Goal: Check status

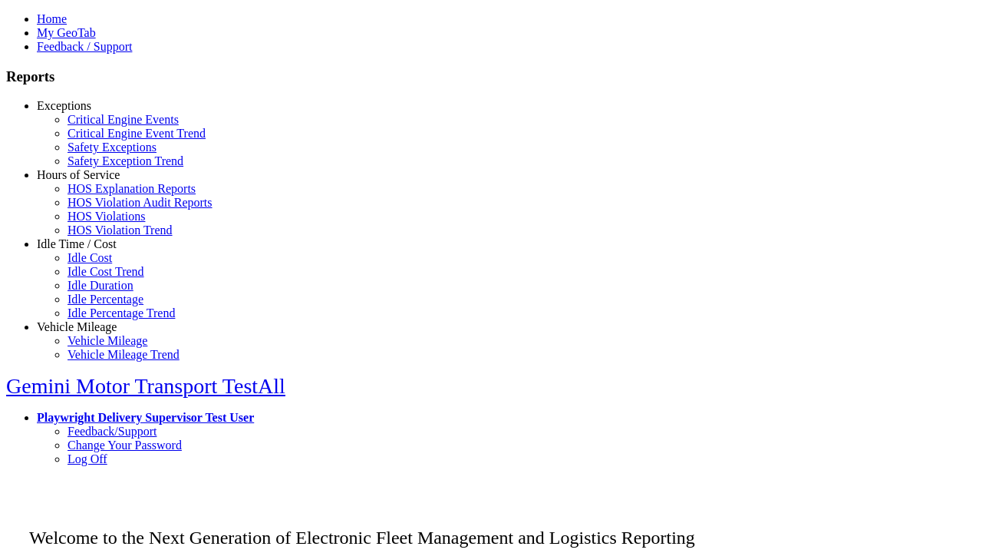
click at [88, 112] on link "Exceptions" at bounding box center [64, 105] width 54 height 13
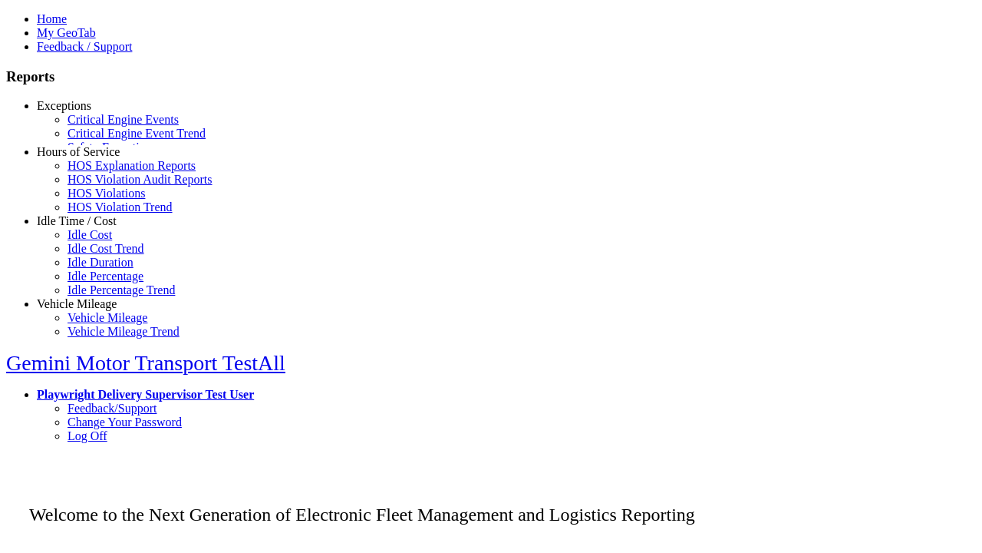
click at [100, 153] on link "Safety Exceptions" at bounding box center [112, 146] width 89 height 13
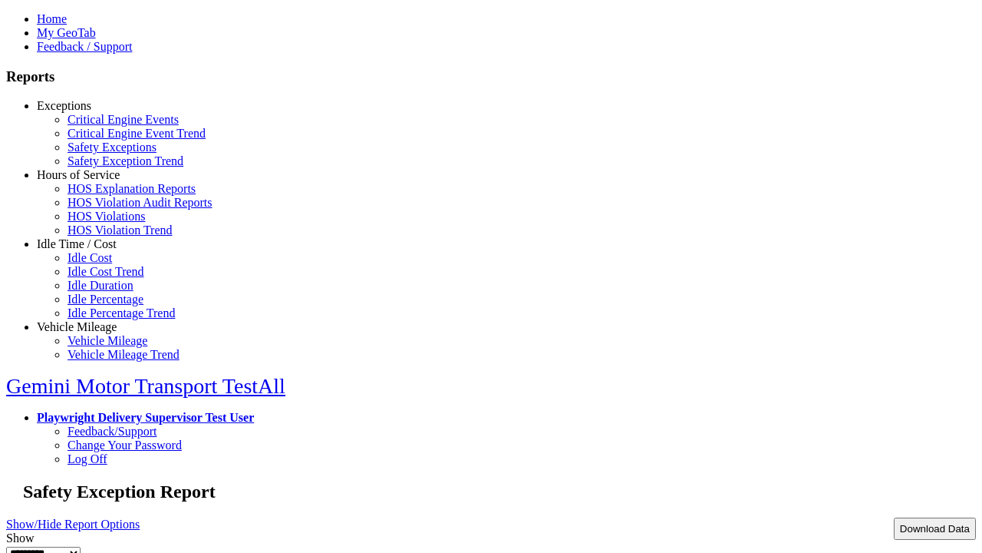
type input "*********"
